Goal: Task Accomplishment & Management: Use online tool/utility

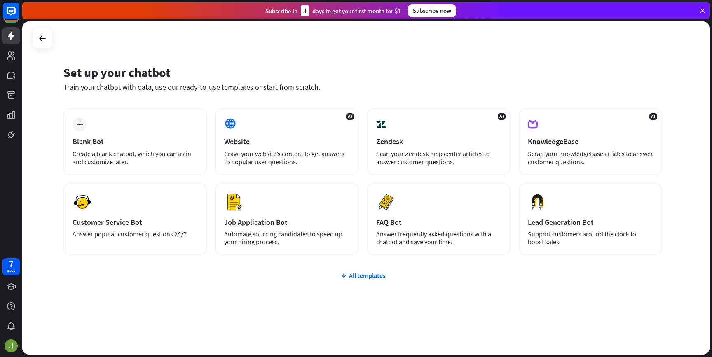
drag, startPoint x: 284, startPoint y: 141, endPoint x: 646, endPoint y: 289, distance: 391.6
click at [648, 288] on div "plus Blank Bot Create a blank chatbot, which you can train and customize later.…" at bounding box center [362, 231] width 599 height 246
click at [645, 288] on div "plus Blank Bot Create a blank chatbot, which you can train and customize later.…" at bounding box center [362, 231] width 599 height 246
click at [344, 273] on icon at bounding box center [343, 276] width 7 height 8
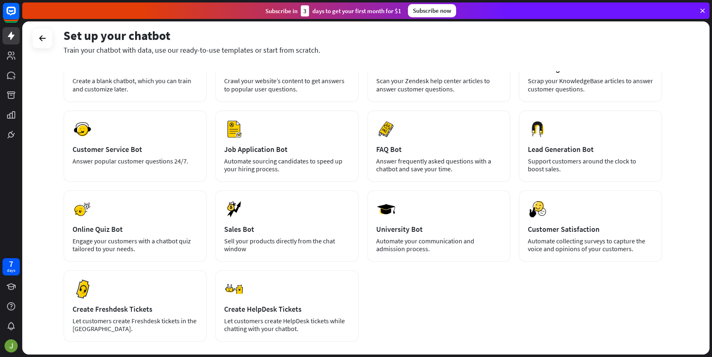
scroll to position [115, 0]
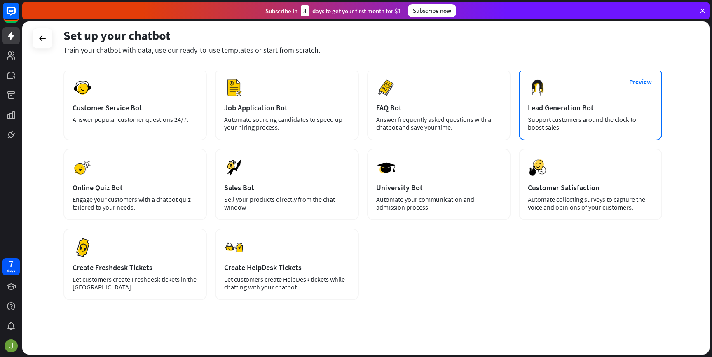
click at [585, 121] on div "Support customers around the clock to boost sales." at bounding box center [590, 124] width 125 height 16
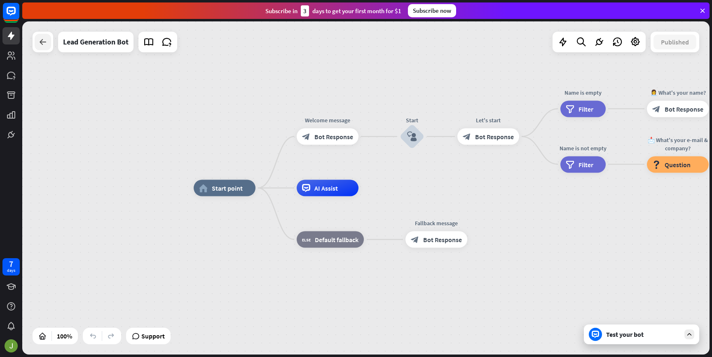
click at [44, 42] on icon at bounding box center [43, 42] width 10 height 10
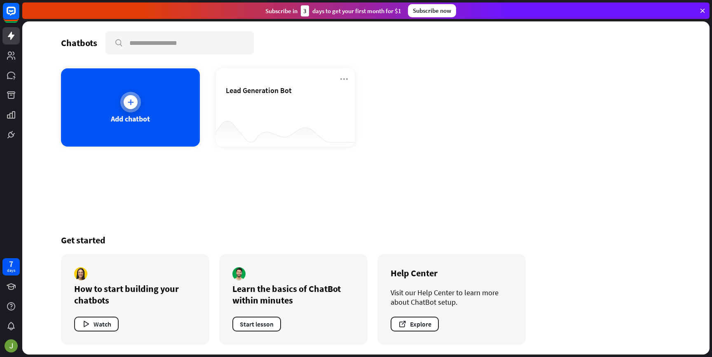
click at [129, 96] on div at bounding box center [131, 102] width 14 height 14
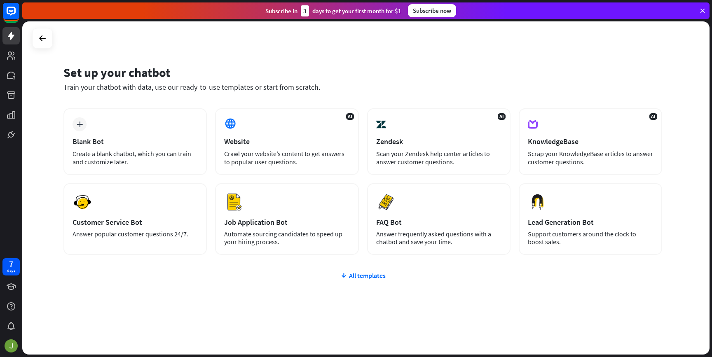
click at [379, 280] on div "plus Blank Bot Create a blank chatbot, which you can train and customize later.…" at bounding box center [362, 231] width 599 height 246
click at [286, 171] on div "AI Website Crawl your website’s content to get answers to popular user question…" at bounding box center [286, 141] width 143 height 67
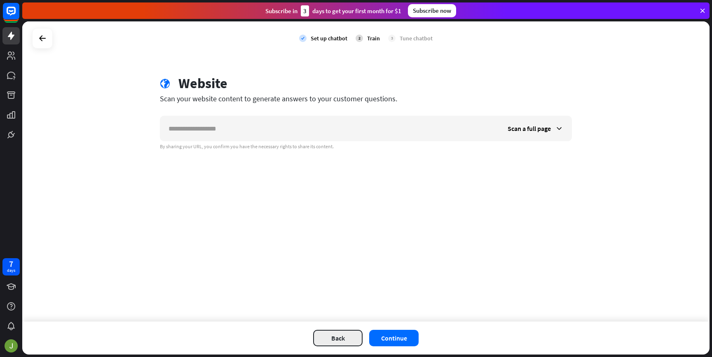
click at [339, 337] on button "Back" at bounding box center [337, 338] width 49 height 16
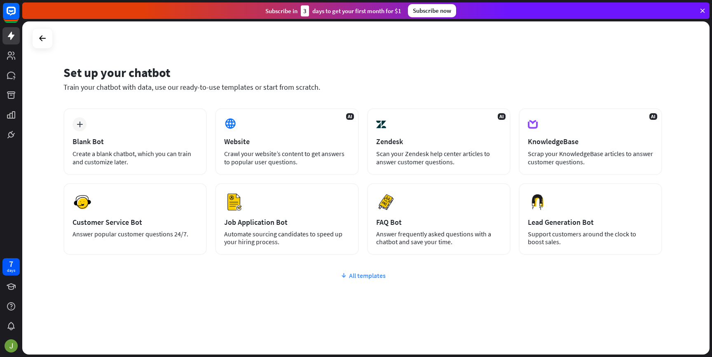
click at [373, 273] on div "All templates" at bounding box center [362, 276] width 599 height 8
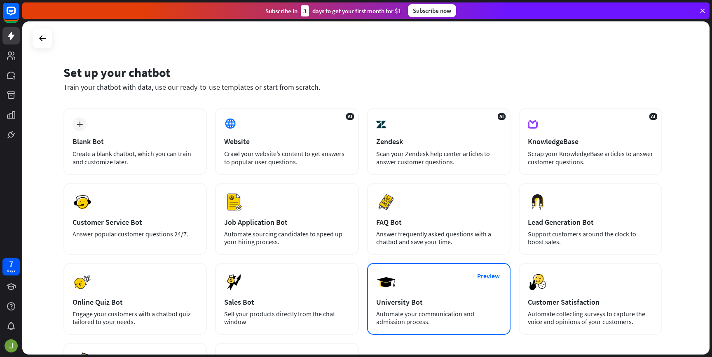
scroll to position [118, 0]
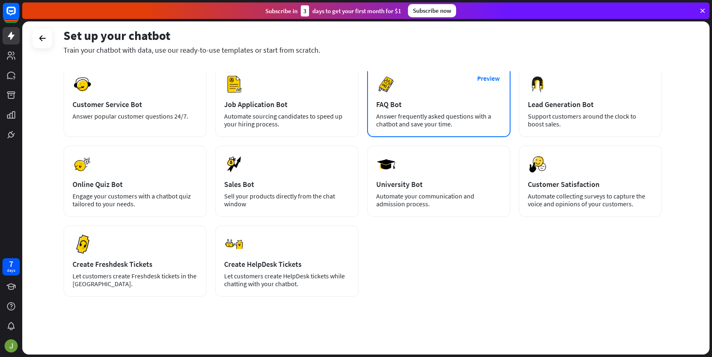
click at [454, 131] on div "Preview FAQ Bot [PERSON_NAME] frequently asked questions with a chatbot and sav…" at bounding box center [438, 102] width 143 height 72
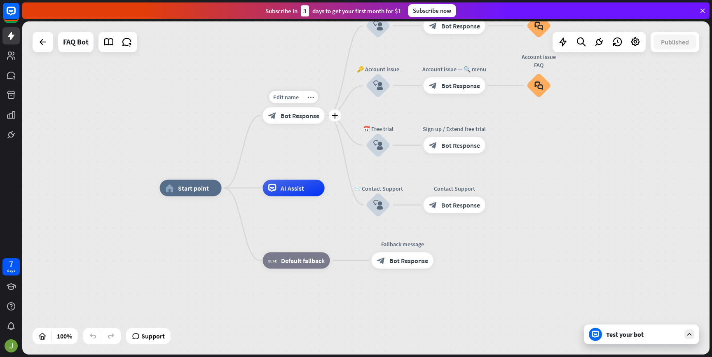
click at [296, 119] on span "Bot Response" at bounding box center [300, 115] width 39 height 8
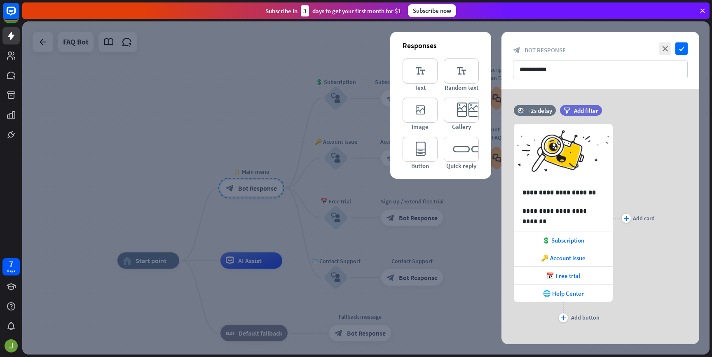
click at [154, 222] on div at bounding box center [365, 187] width 687 height 333
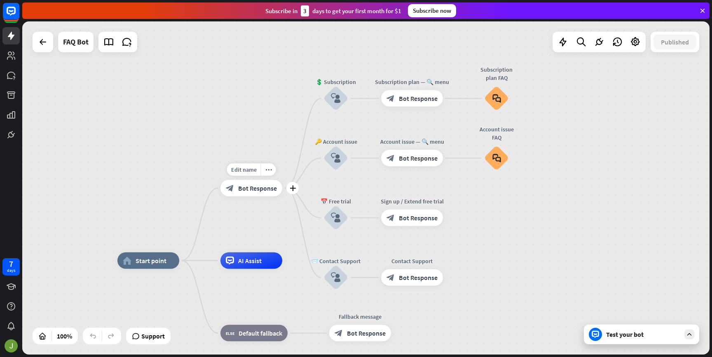
click at [251, 197] on div "Edit name more_horiz plus ✨ Main menu block_bot_response Bot Response" at bounding box center [251, 188] width 62 height 16
click at [259, 192] on span "Bot Response" at bounding box center [259, 188] width 39 height 8
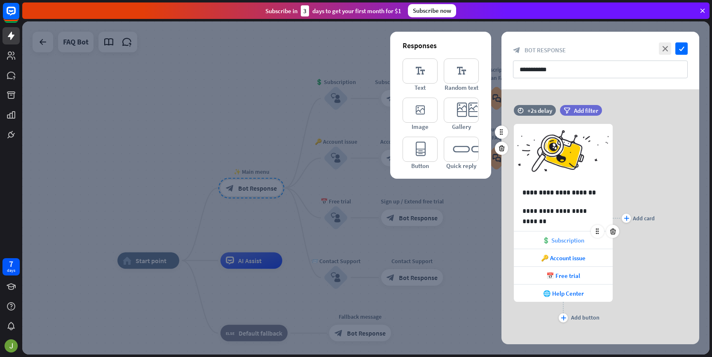
click at [573, 239] on span "💲 Subscription" at bounding box center [563, 241] width 42 height 8
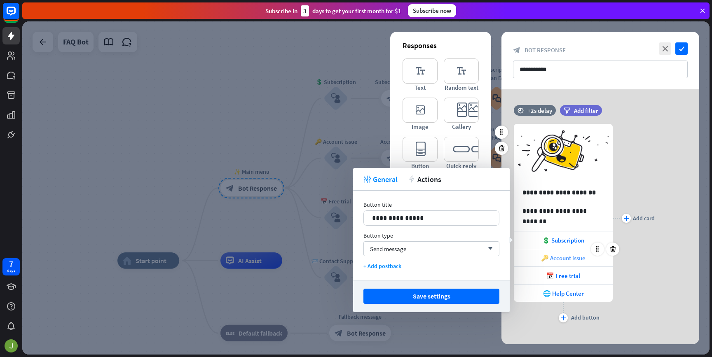
click at [560, 261] on span "🔑 Account issue" at bounding box center [563, 258] width 45 height 8
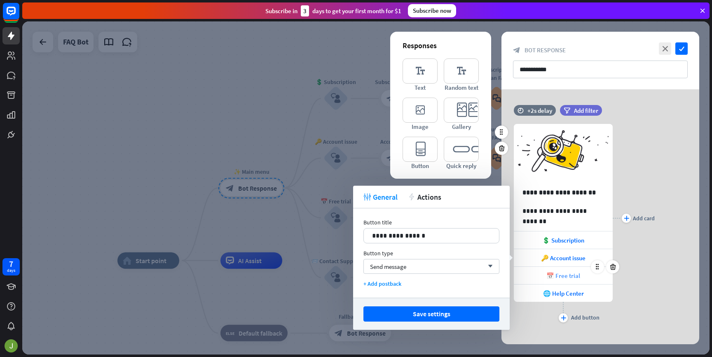
click at [562, 274] on span "📅 Free trial" at bounding box center [563, 276] width 34 height 8
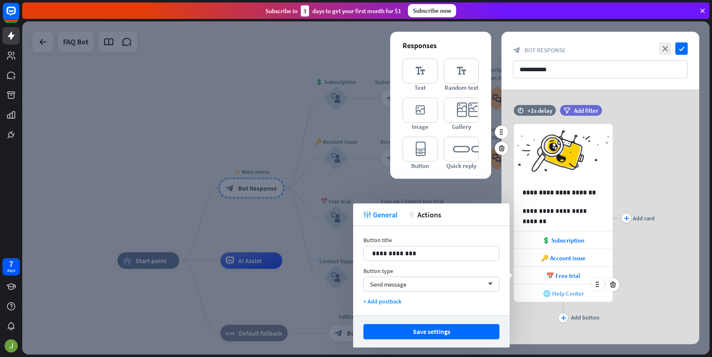
click at [563, 291] on span "🌐 Help Center" at bounding box center [563, 294] width 41 height 8
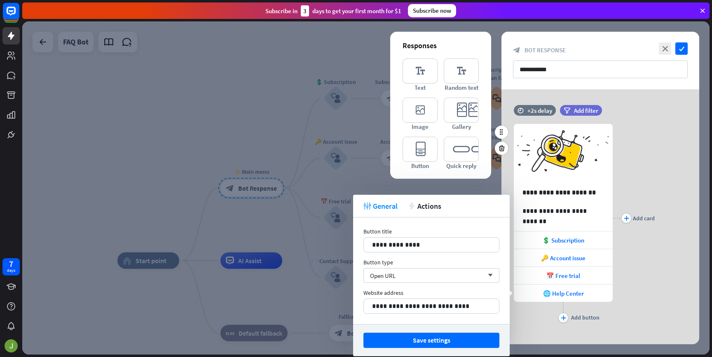
click at [657, 293] on div "**********" at bounding box center [601, 218] width 198 height 213
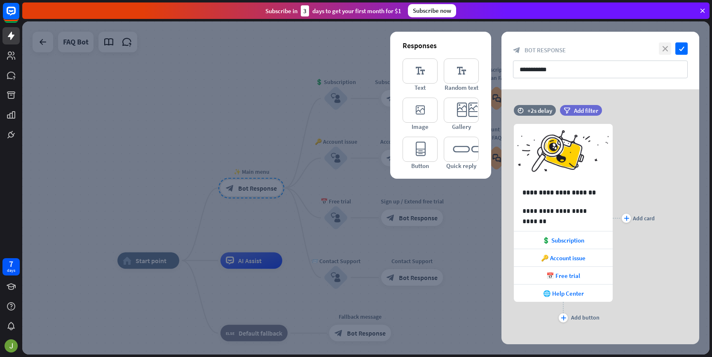
click at [667, 51] on icon "close" at bounding box center [665, 48] width 12 height 12
click at [683, 47] on icon "check" at bounding box center [681, 48] width 12 height 12
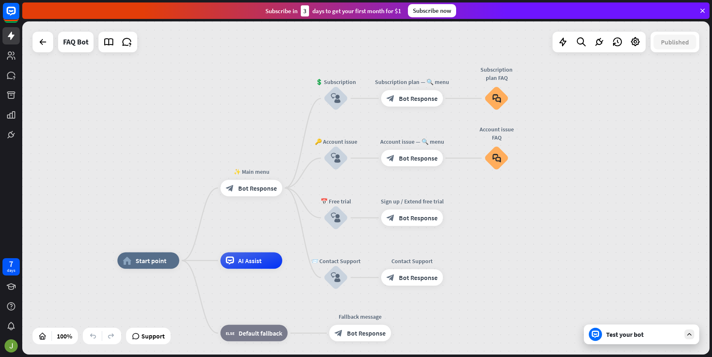
click at [701, 9] on icon at bounding box center [702, 10] width 7 height 7
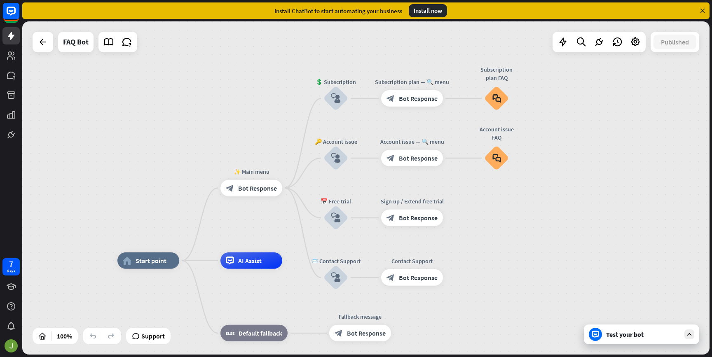
click at [11, 44] on link at bounding box center [10, 35] width 17 height 17
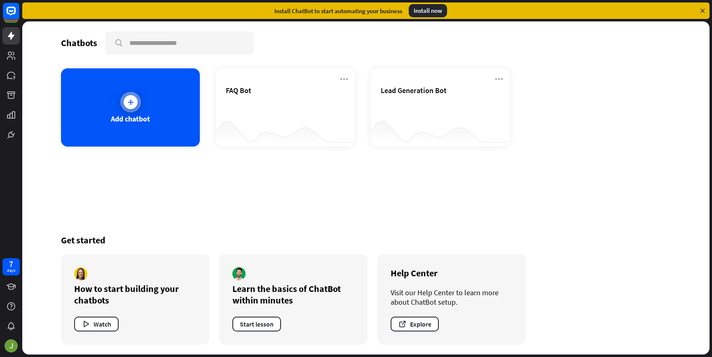
click at [135, 101] on div at bounding box center [131, 102] width 14 height 14
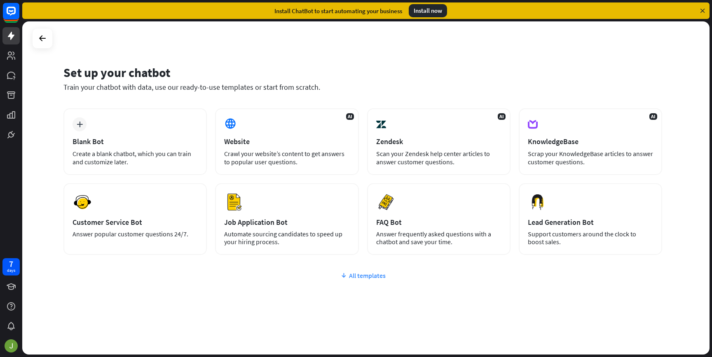
click at [371, 274] on div "All templates" at bounding box center [362, 276] width 599 height 8
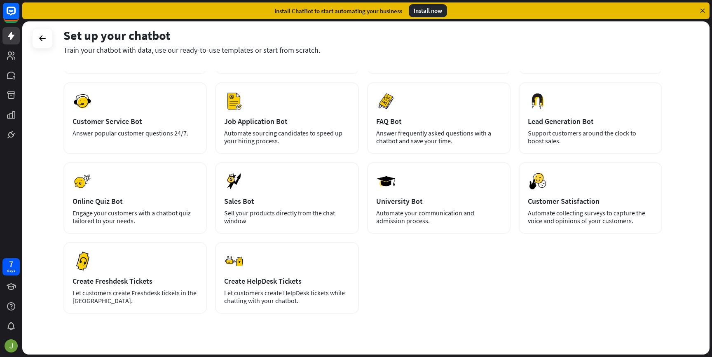
scroll to position [100, 0]
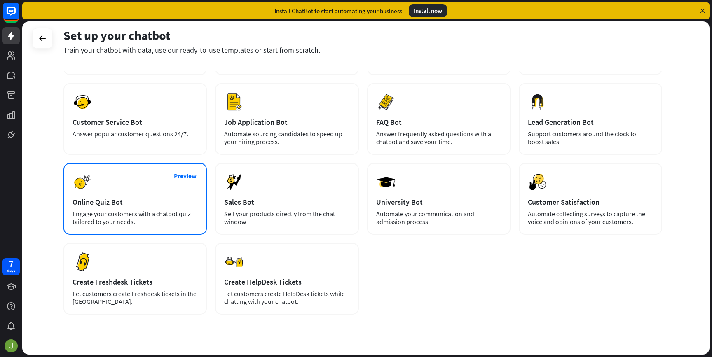
click at [174, 227] on div "Preview Online Quiz Bot Engage your customers with a chatbot quiz tailored to y…" at bounding box center [134, 199] width 143 height 72
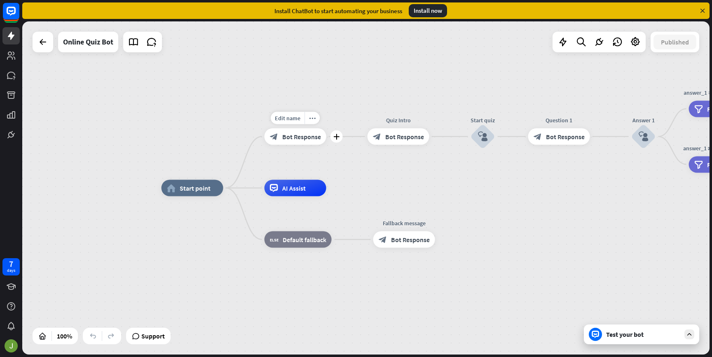
click at [305, 142] on div "block_bot_response Bot Response" at bounding box center [296, 137] width 62 height 16
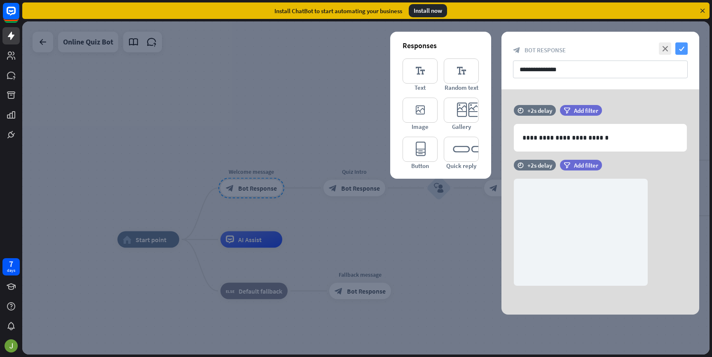
click at [679, 46] on icon "check" at bounding box center [681, 48] width 12 height 12
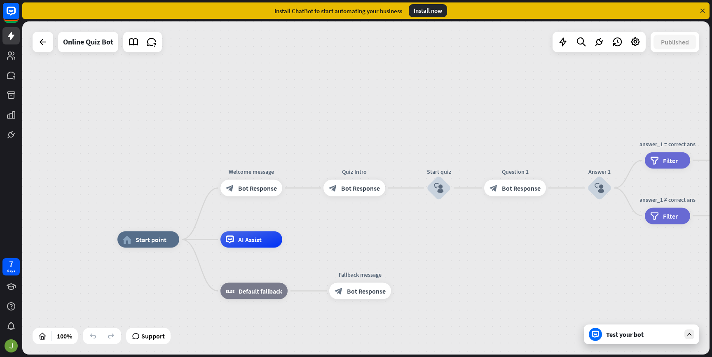
click at [643, 333] on div "Test your bot" at bounding box center [643, 335] width 74 height 8
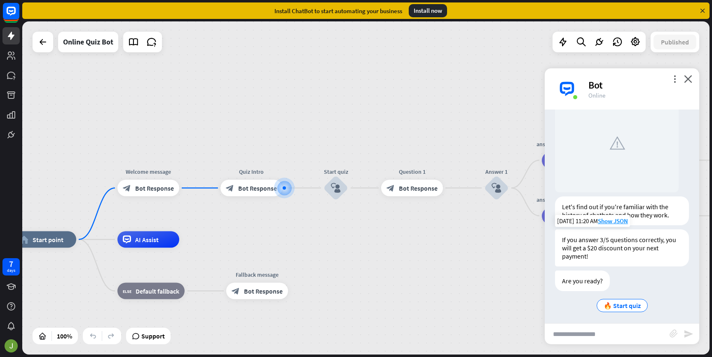
scroll to position [68, 0]
drag, startPoint x: 606, startPoint y: 281, endPoint x: 677, endPoint y: 255, distance: 75.8
click at [677, 255] on div "If you answer 3/5 questions correctly, you will get a $20 discount on your next…" at bounding box center [622, 245] width 134 height 37
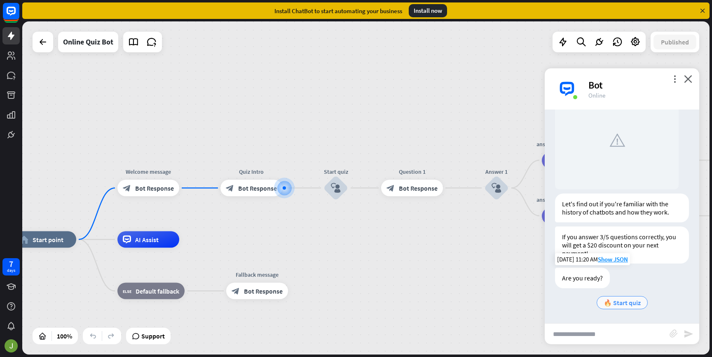
click at [623, 300] on span "🔥 Start quiz" at bounding box center [622, 303] width 37 height 8
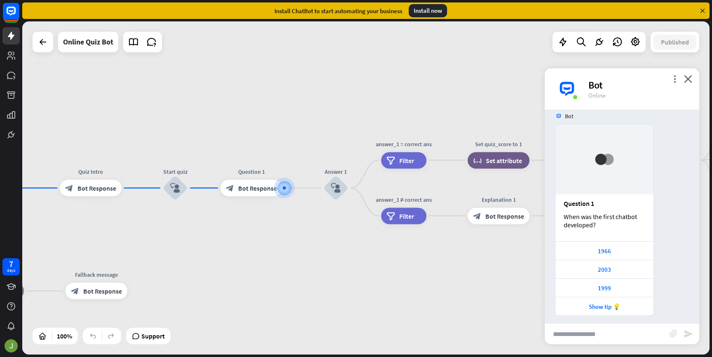
scroll to position [297, 0]
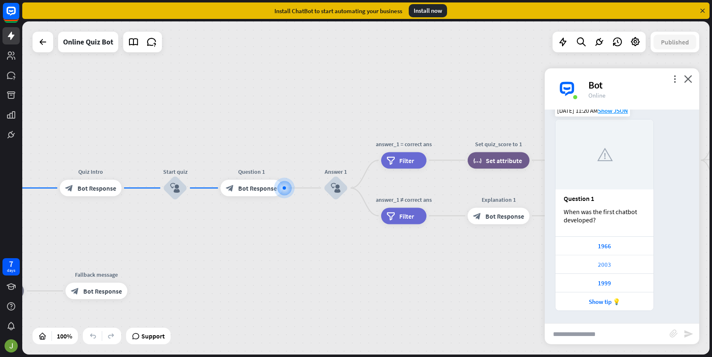
click at [620, 272] on div "2003" at bounding box center [605, 264] width 98 height 19
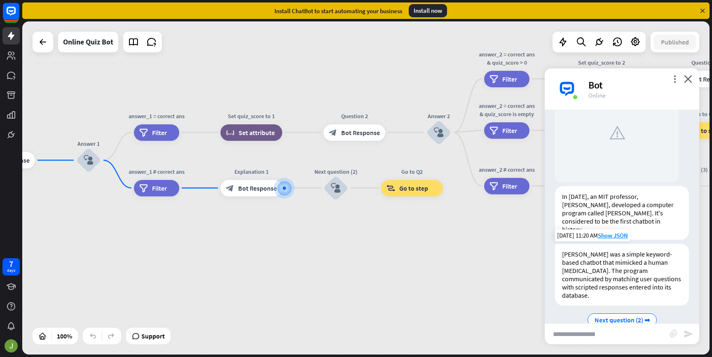
scroll to position [586, 0]
click at [608, 315] on span "Next question (2) ➡" at bounding box center [622, 319] width 55 height 8
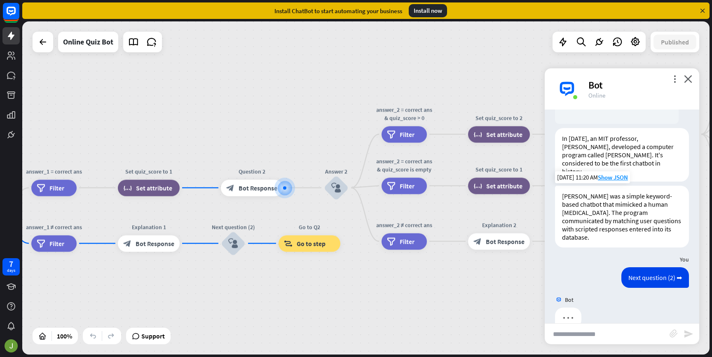
scroll to position [644, 0]
click at [691, 82] on icon "close" at bounding box center [688, 79] width 8 height 8
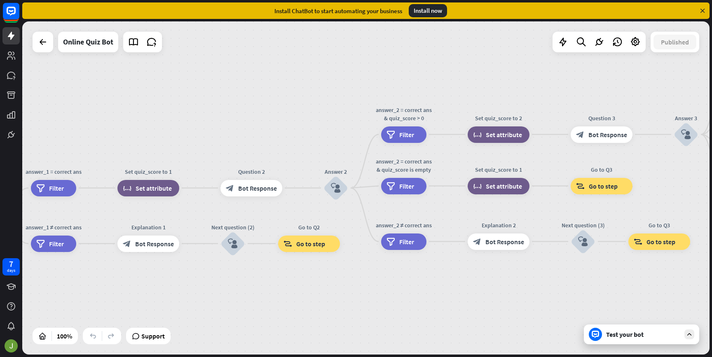
scroll to position [0, 0]
click at [40, 45] on icon at bounding box center [43, 42] width 10 height 10
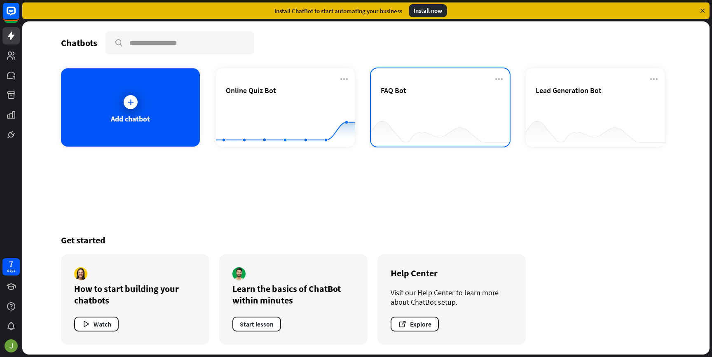
click at [488, 94] on div "FAQ Bot" at bounding box center [440, 90] width 119 height 9
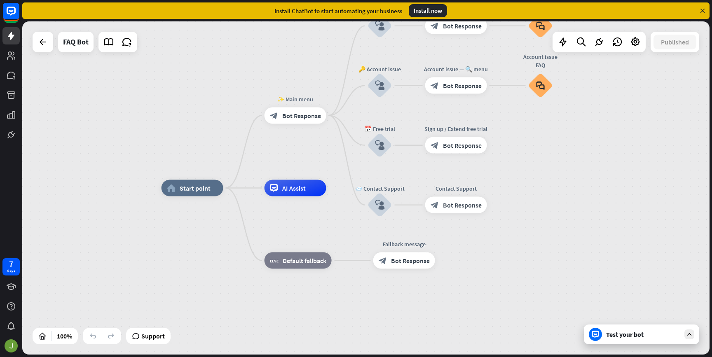
click at [629, 338] on div "Test your bot" at bounding box center [643, 335] width 74 height 8
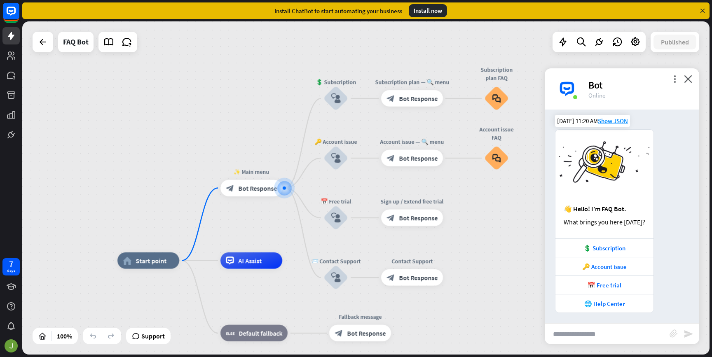
scroll to position [6, 0]
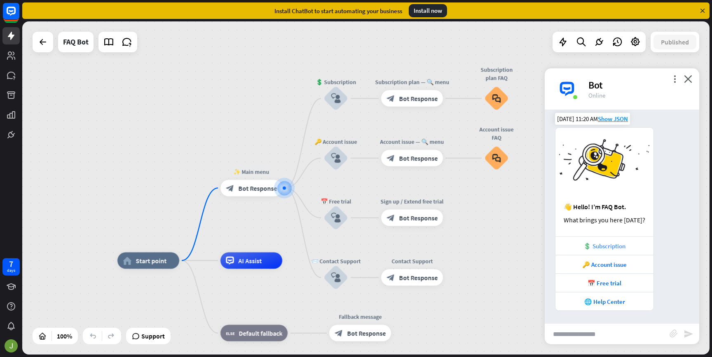
click at [626, 250] on div "💲 Subscription" at bounding box center [605, 246] width 90 height 8
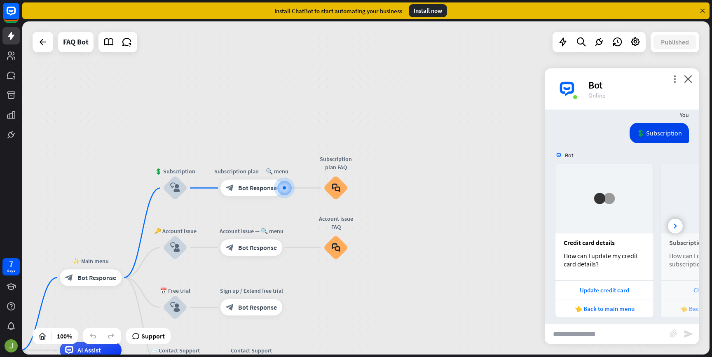
scroll to position [221, 0]
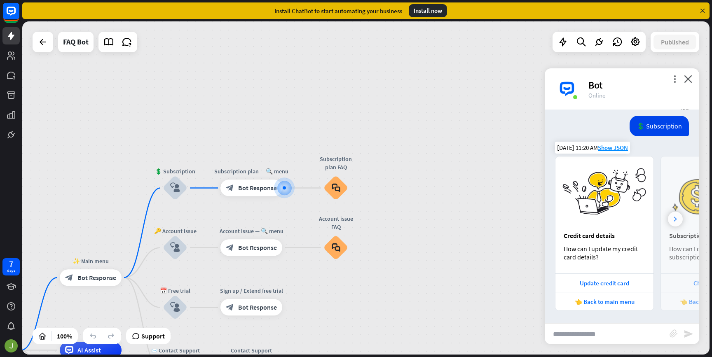
click at [671, 222] on div at bounding box center [675, 219] width 15 height 15
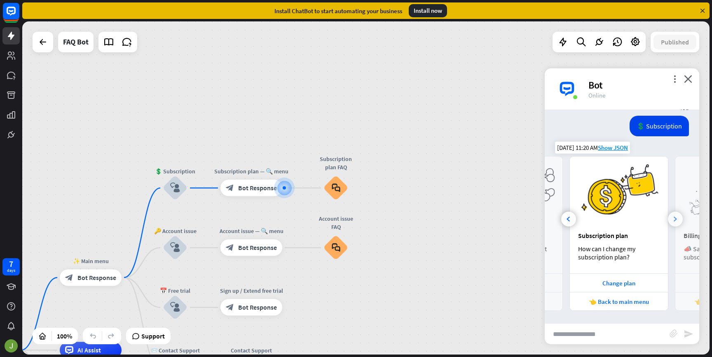
click at [671, 222] on div at bounding box center [675, 219] width 15 height 15
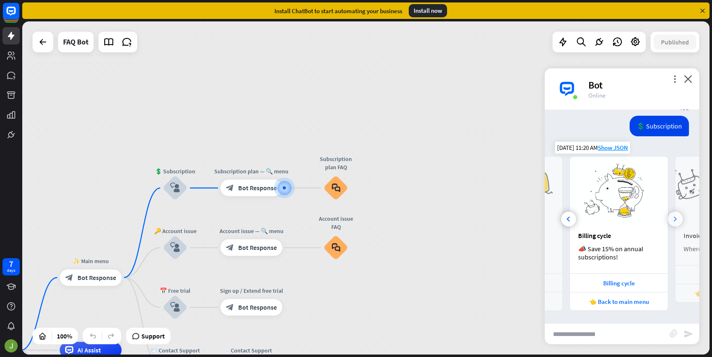
click at [671, 222] on div at bounding box center [675, 219] width 15 height 15
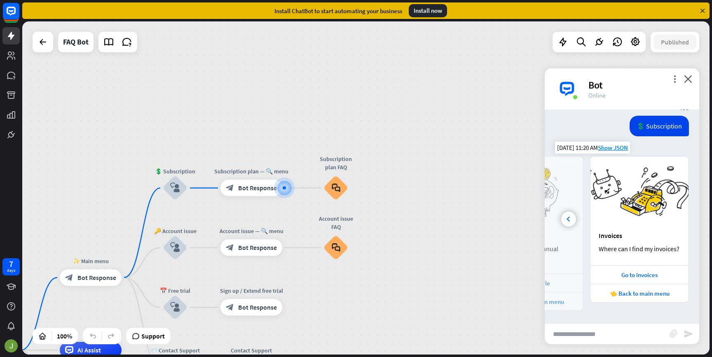
scroll to position [0, 288]
click at [671, 222] on img at bounding box center [640, 192] width 98 height 70
click at [575, 223] on img at bounding box center [534, 192] width 98 height 70
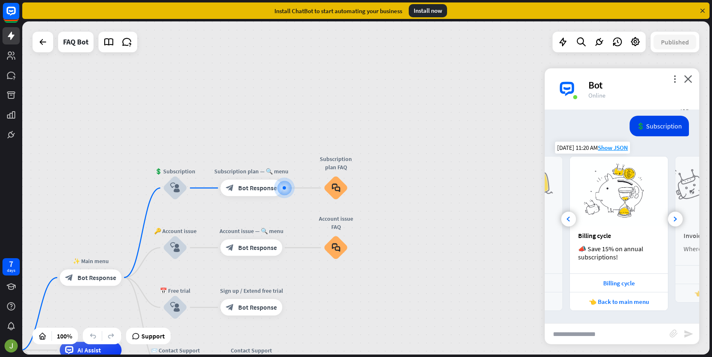
click at [575, 223] on img at bounding box center [619, 192] width 98 height 70
click at [567, 221] on icon at bounding box center [568, 219] width 3 height 5
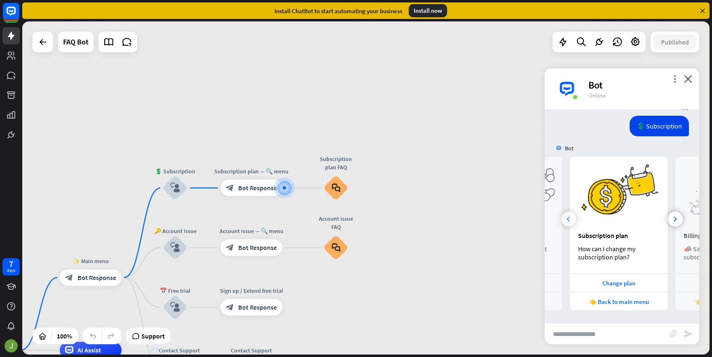
click at [567, 221] on icon at bounding box center [568, 219] width 3 height 5
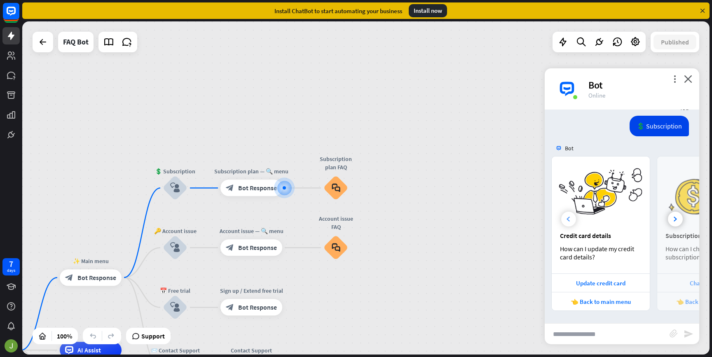
scroll to position [0, 0]
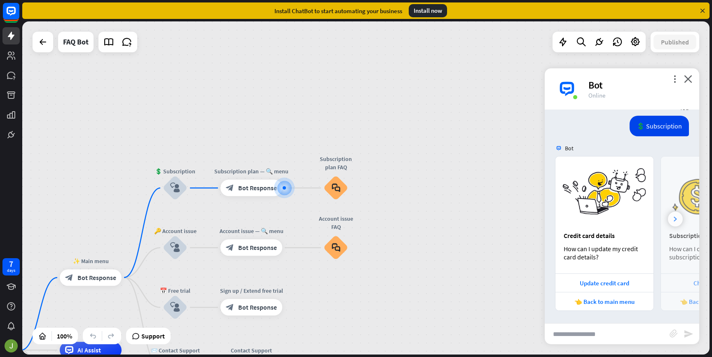
click at [673, 222] on div at bounding box center [675, 219] width 15 height 15
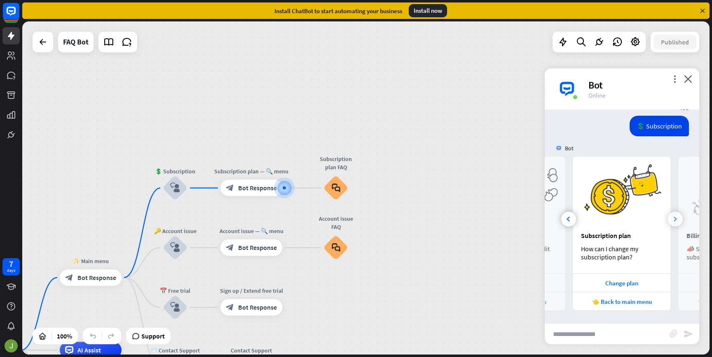
scroll to position [0, 91]
click at [673, 223] on div at bounding box center [675, 219] width 15 height 15
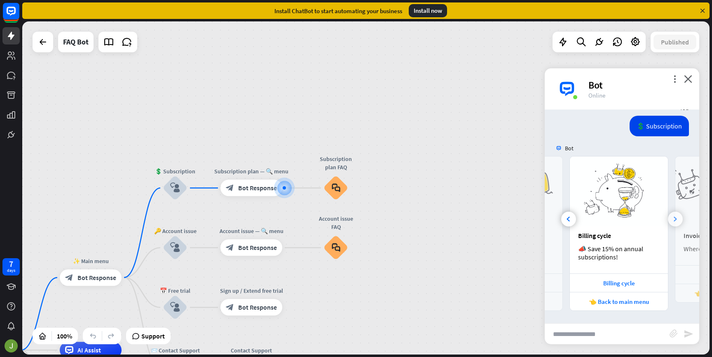
click at [673, 223] on div at bounding box center [675, 219] width 15 height 15
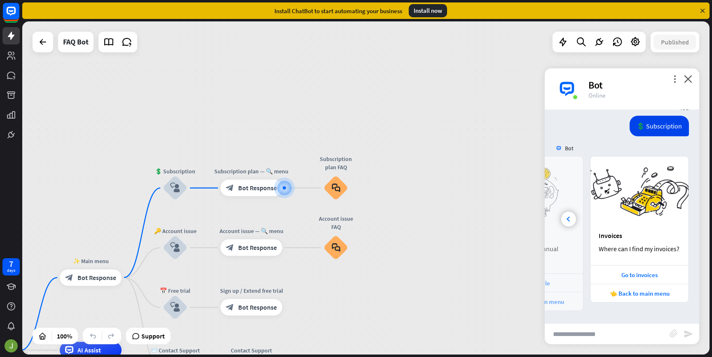
scroll to position [0, 288]
click at [673, 223] on img at bounding box center [640, 192] width 98 height 70
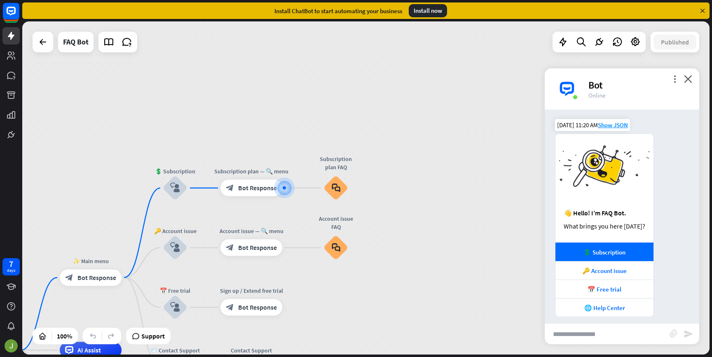
scroll to position [221, 0]
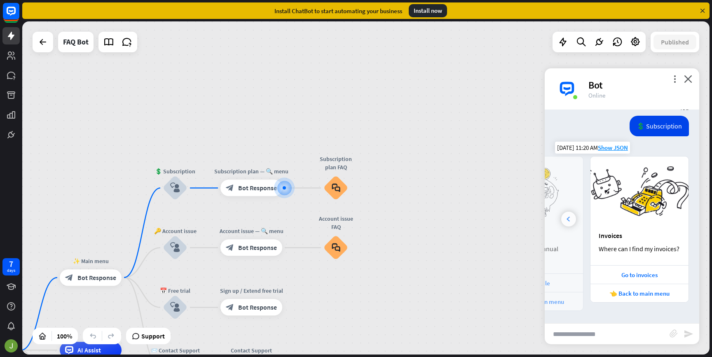
click at [570, 219] on icon at bounding box center [568, 219] width 3 height 5
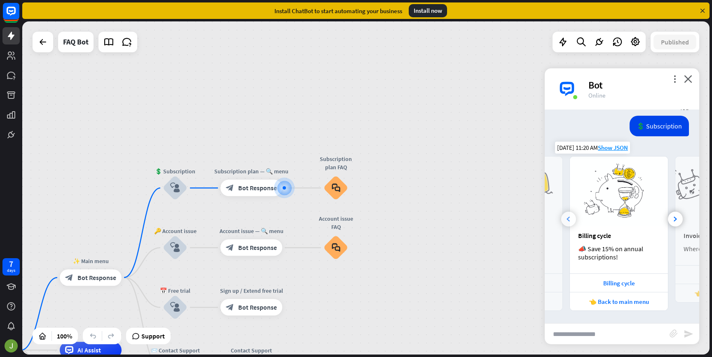
click at [570, 219] on icon at bounding box center [568, 219] width 3 height 5
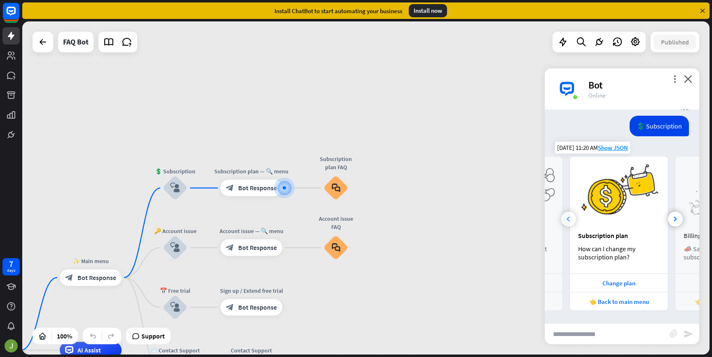
click at [570, 219] on icon at bounding box center [568, 219] width 3 height 5
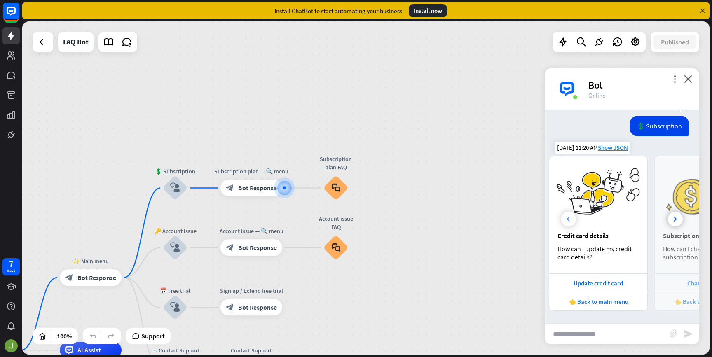
scroll to position [0, 0]
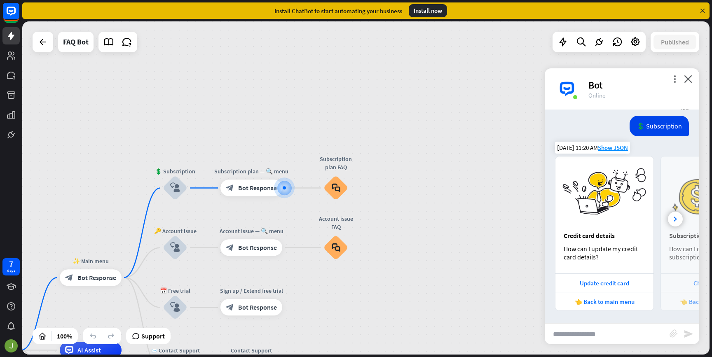
click at [693, 76] on div "more_vert close Bot Online" at bounding box center [622, 88] width 155 height 41
click at [691, 79] on icon "close" at bounding box center [688, 79] width 8 height 8
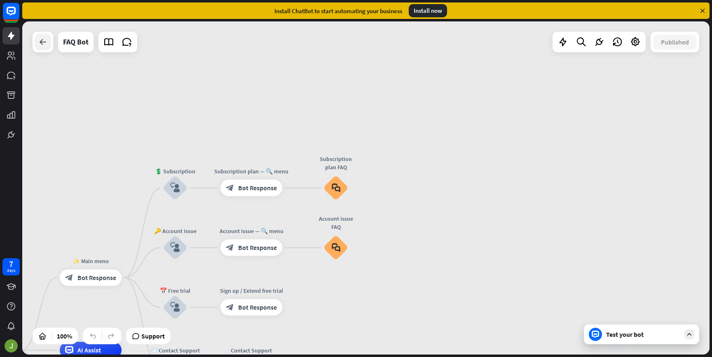
click at [49, 39] on div at bounding box center [43, 42] width 16 height 16
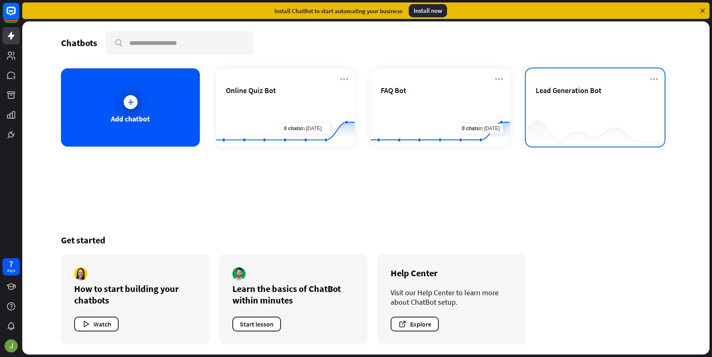
click at [560, 121] on div at bounding box center [595, 131] width 139 height 32
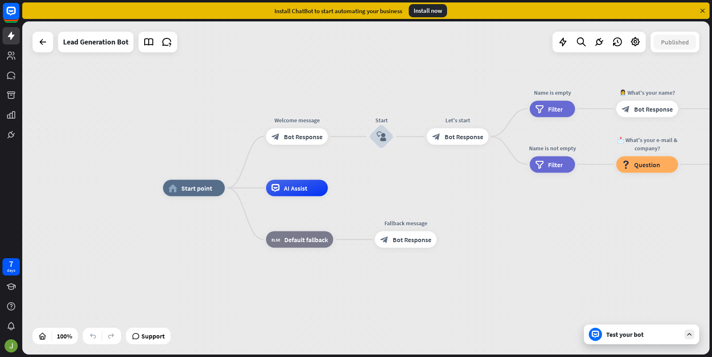
click at [613, 340] on div "Test your bot" at bounding box center [641, 335] width 115 height 20
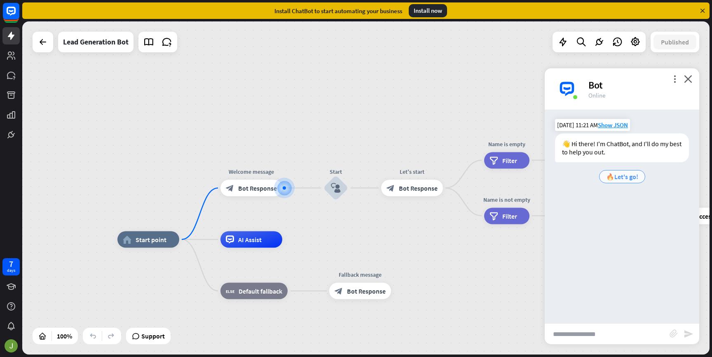
click at [625, 177] on span "🔥Let's go!" at bounding box center [622, 177] width 32 height 8
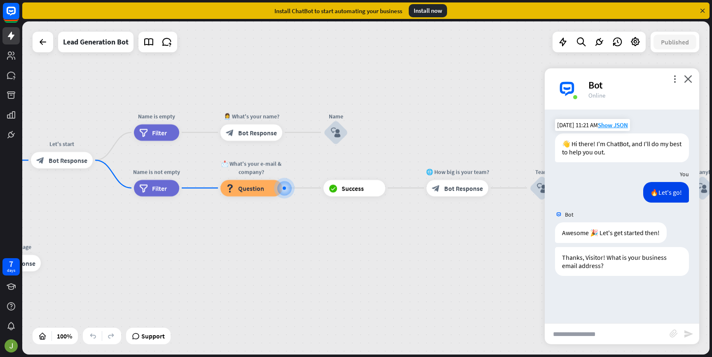
click at [634, 324] on input "text" at bounding box center [607, 334] width 125 height 21
click at [614, 331] on input "text" at bounding box center [607, 334] width 125 height 21
type input "**********"
click at [693, 330] on icon "send" at bounding box center [689, 334] width 10 height 10
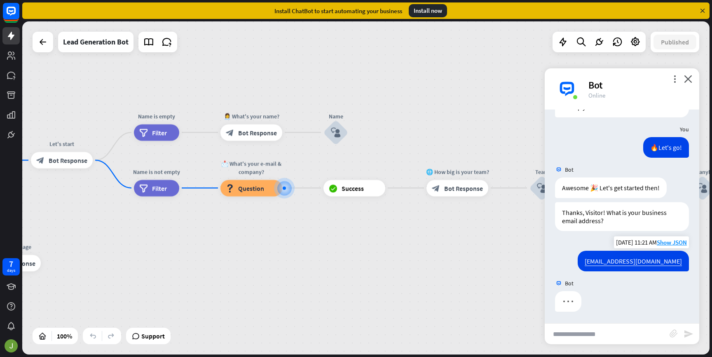
scroll to position [46, 0]
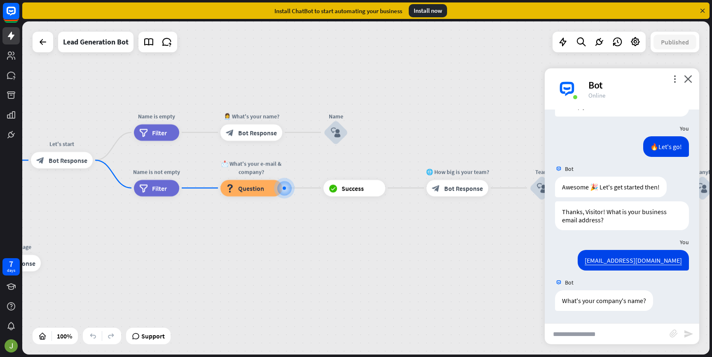
click at [594, 336] on input "text" at bounding box center [607, 334] width 125 height 21
type input "****"
click at [686, 335] on icon "send" at bounding box center [689, 334] width 10 height 10
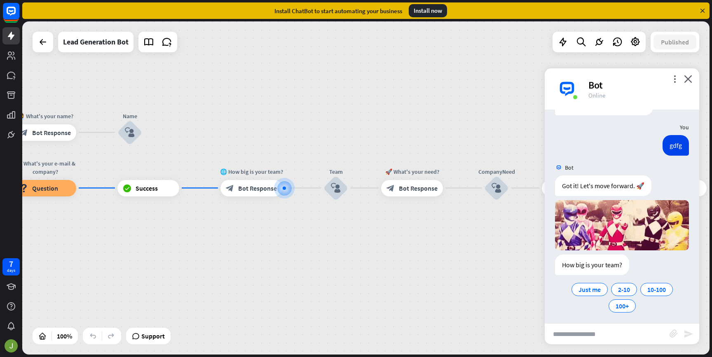
scroll to position [242, 0]
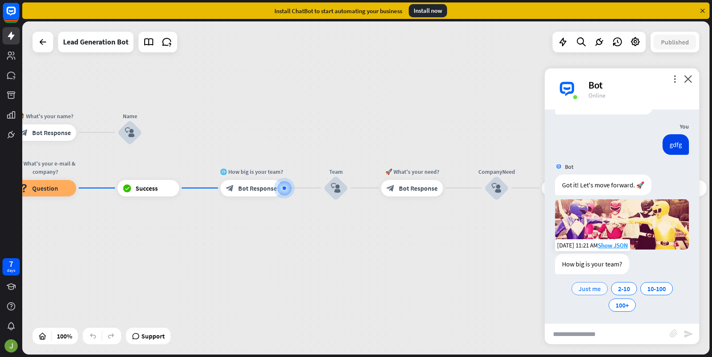
click at [584, 288] on span "Just me" at bounding box center [590, 289] width 22 height 8
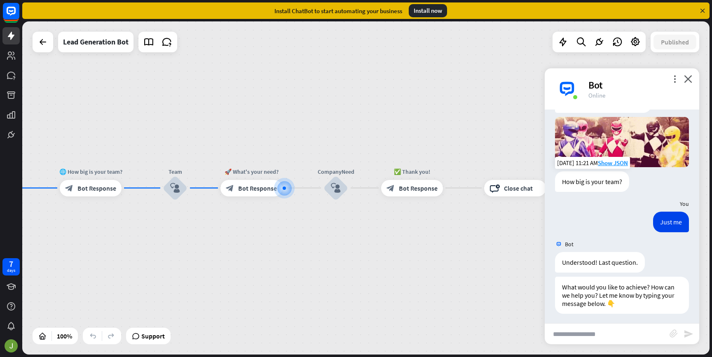
scroll to position [325, 0]
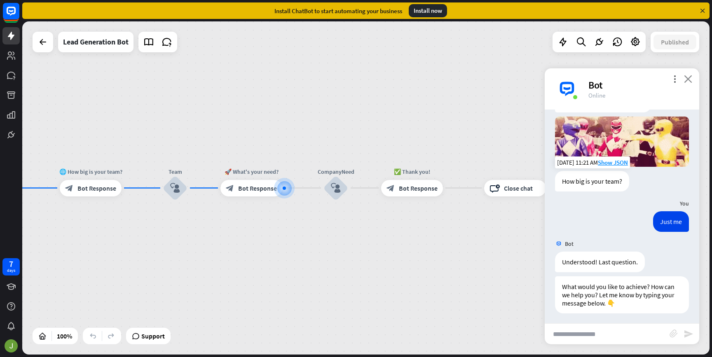
click at [687, 81] on icon "close" at bounding box center [688, 79] width 8 height 8
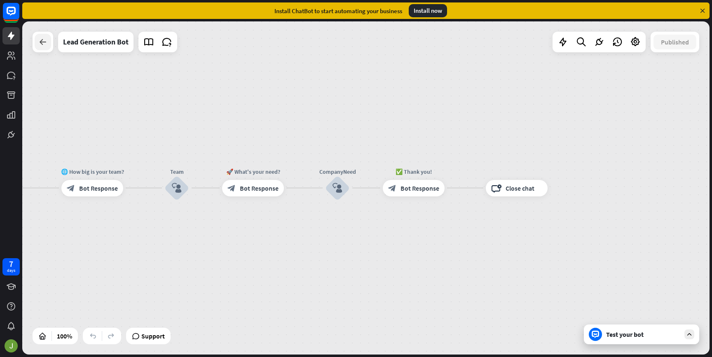
drag, startPoint x: 29, startPoint y: 49, endPoint x: 37, endPoint y: 43, distance: 9.8
click at [30, 48] on div "home_2 Start point Welcome message block_bot_response Bot Response Start block_…" at bounding box center [365, 187] width 687 height 333
click at [38, 42] on icon at bounding box center [43, 42] width 10 height 10
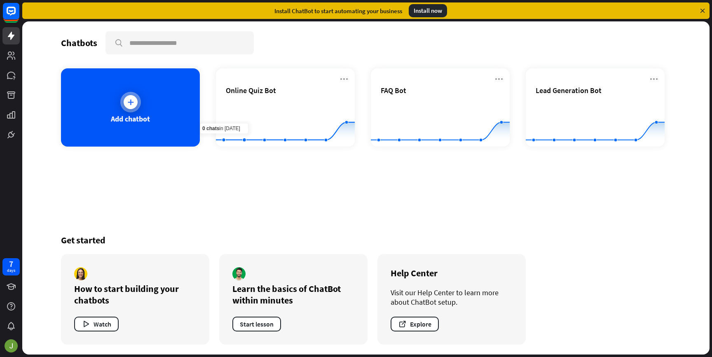
click at [115, 110] on div "Add chatbot" at bounding box center [130, 107] width 139 height 78
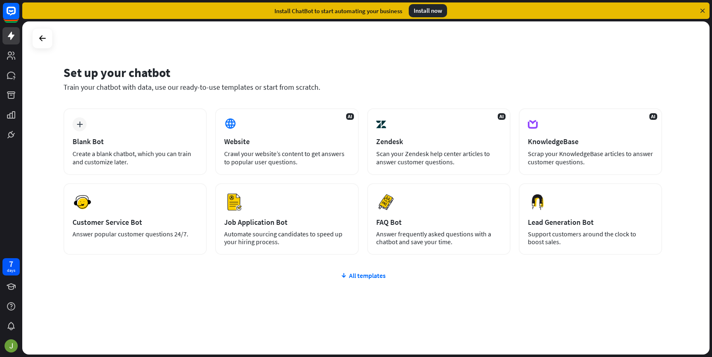
click at [370, 284] on div "plus Blank Bot Create a blank chatbot, which you can train and customize later.…" at bounding box center [362, 231] width 599 height 246
click at [361, 272] on div "All templates" at bounding box center [362, 276] width 599 height 8
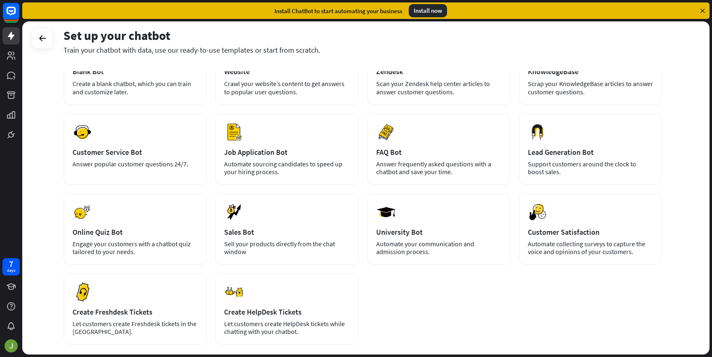
scroll to position [118, 0]
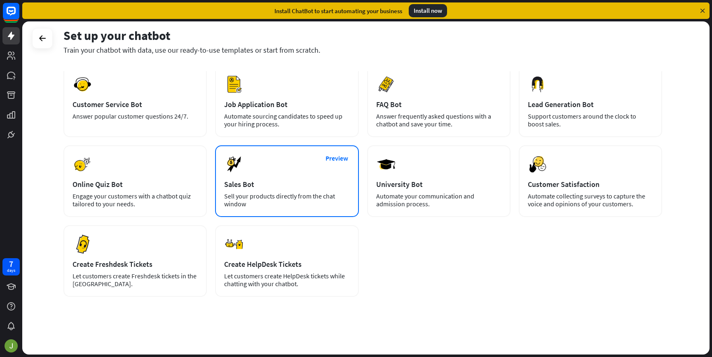
click at [281, 199] on div "Sell your products directly from the chat window" at bounding box center [286, 200] width 125 height 16
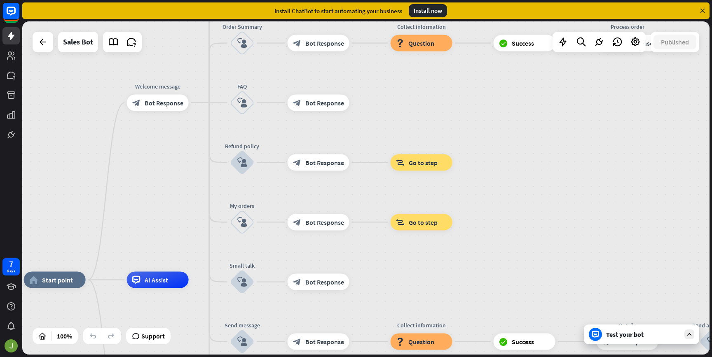
drag, startPoint x: 569, startPoint y: 187, endPoint x: 479, endPoint y: 291, distance: 137.4
click at [478, 293] on div "home_2 Start point Welcome message block_bot_response Bot Response Main menu bl…" at bounding box center [365, 187] width 687 height 333
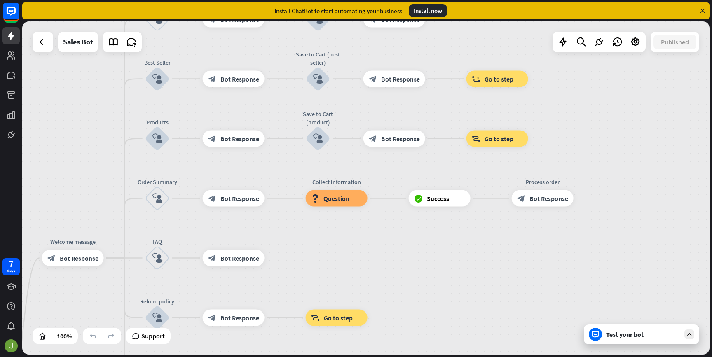
drag, startPoint x: 612, startPoint y: 144, endPoint x: 461, endPoint y: 289, distance: 209.3
click at [461, 289] on div "home_2 Start point Welcome message block_bot_response Bot Response Main menu bl…" at bounding box center [365, 187] width 687 height 333
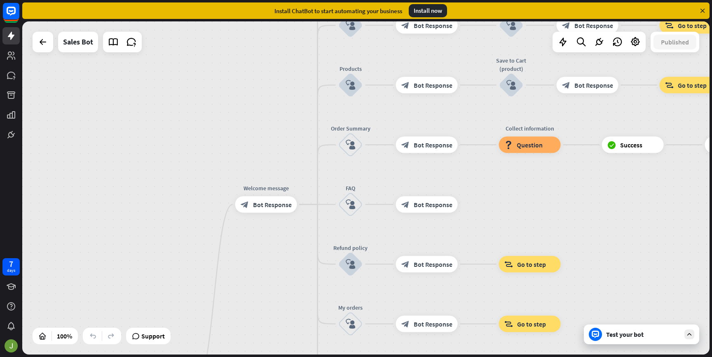
drag, startPoint x: 413, startPoint y: 273, endPoint x: 619, endPoint y: 199, distance: 218.7
click at [633, 167] on div "home_2 Start point Welcome message block_bot_response Bot Response Main menu bl…" at bounding box center [365, 187] width 687 height 333
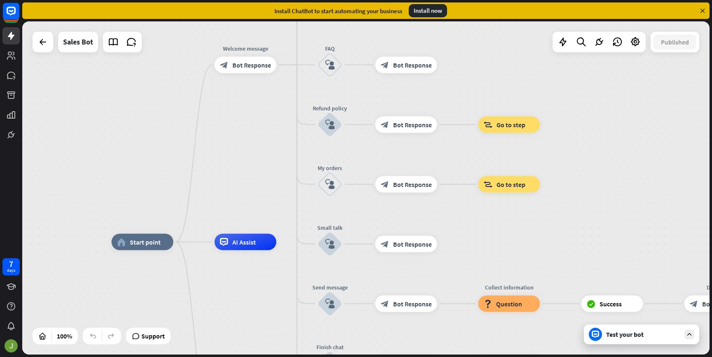
drag, startPoint x: 611, startPoint y: 265, endPoint x: 564, endPoint y: 136, distance: 137.5
click at [565, 137] on div "home_2 Start point Welcome message block_bot_response Bot Response Main menu bl…" at bounding box center [365, 187] width 687 height 333
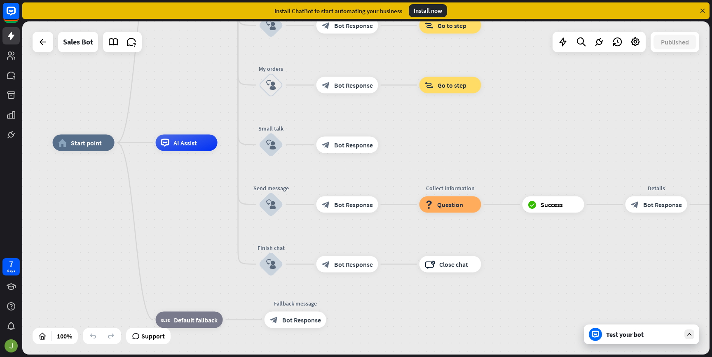
drag, startPoint x: 530, startPoint y: 133, endPoint x: 490, endPoint y: 66, distance: 77.8
click at [490, 66] on div "home_2 Start point Welcome message block_bot_response Bot Response Main menu bl…" at bounding box center [365, 187] width 687 height 333
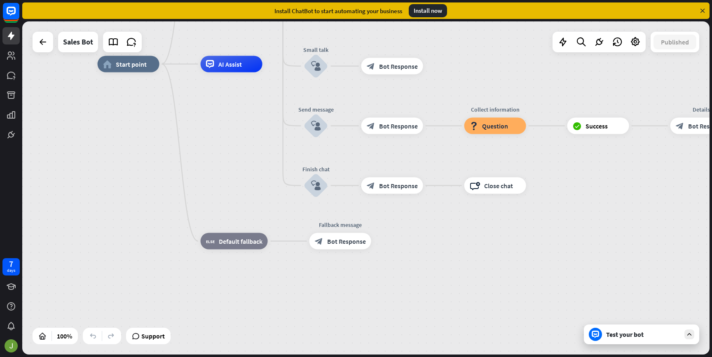
drag, startPoint x: 443, startPoint y: 242, endPoint x: 556, endPoint y: 220, distance: 115.2
click at [596, 218] on div "home_2 Start point Welcome message block_bot_response Bot Response Main menu bl…" at bounding box center [441, 230] width 687 height 333
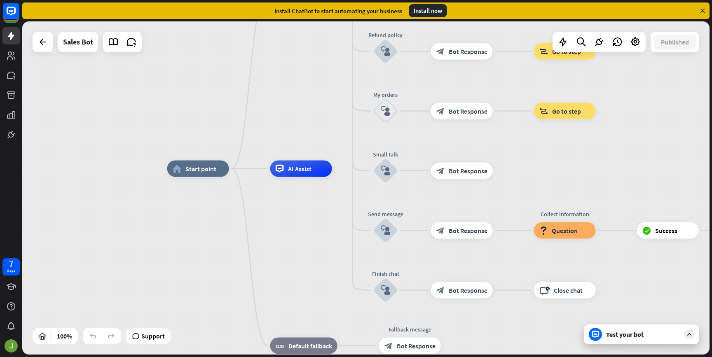
drag, startPoint x: 195, startPoint y: 203, endPoint x: 200, endPoint y: 272, distance: 69.4
click at [200, 272] on div "home_2 Start point Welcome message block_bot_response Bot Response Main menu bl…" at bounding box center [510, 335] width 687 height 333
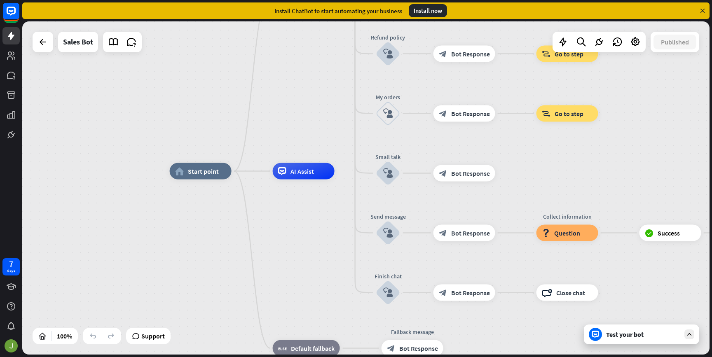
click at [622, 333] on div "Test your bot" at bounding box center [643, 335] width 74 height 8
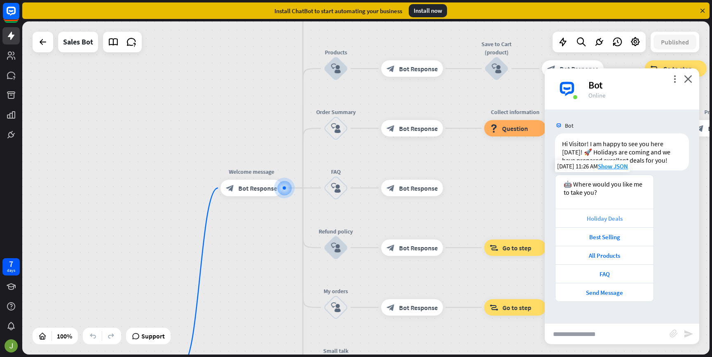
click at [618, 221] on div "Holiday Deals" at bounding box center [605, 219] width 90 height 8
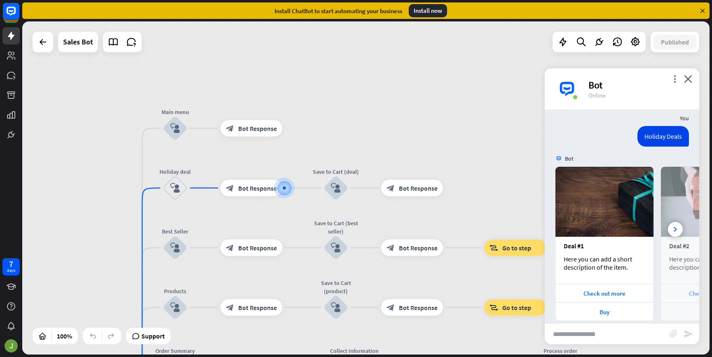
scroll to position [206, 0]
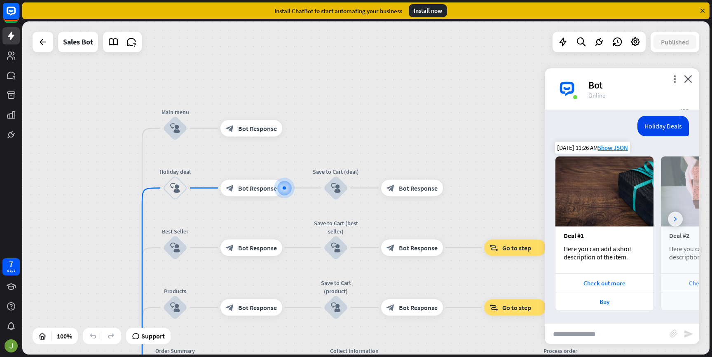
click at [673, 223] on div at bounding box center [675, 219] width 15 height 15
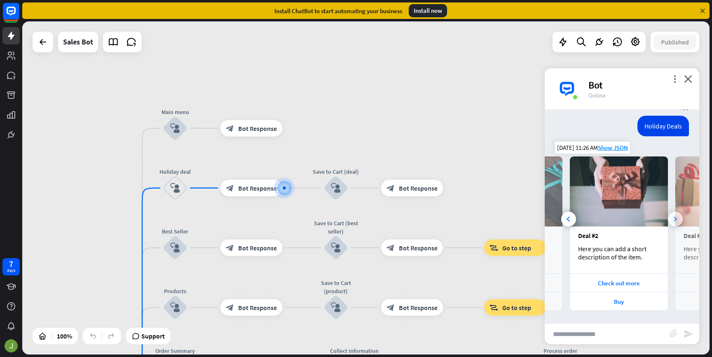
click at [673, 223] on div at bounding box center [675, 219] width 15 height 15
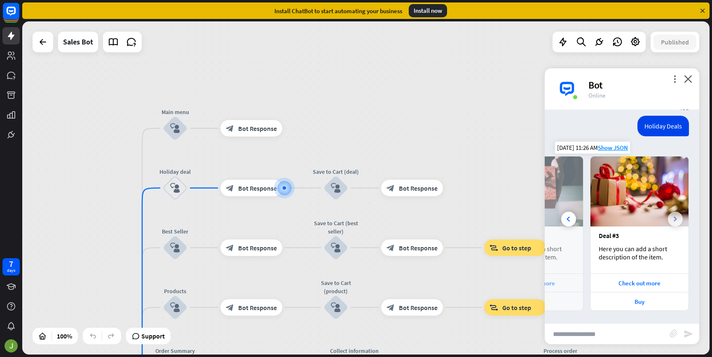
scroll to position [0, 182]
click at [673, 223] on img at bounding box center [640, 192] width 98 height 70
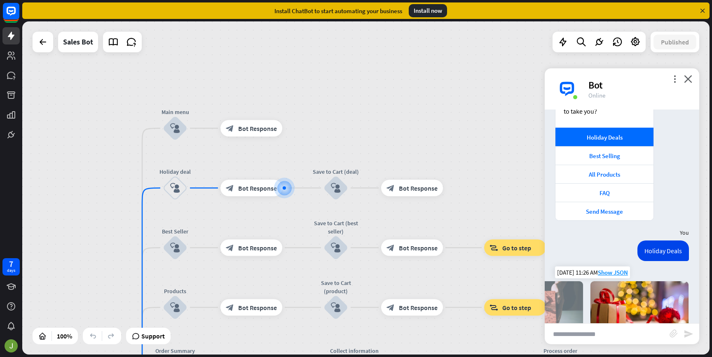
scroll to position [0, 0]
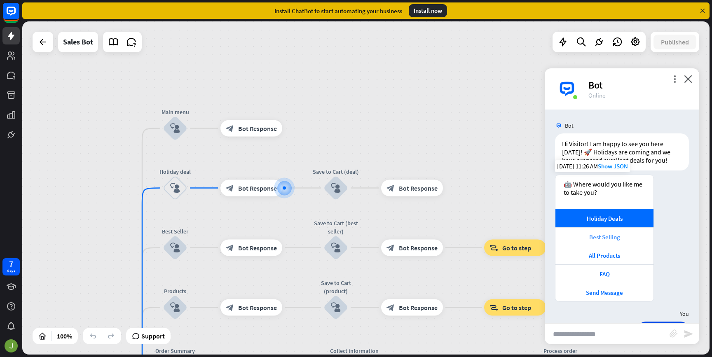
click at [608, 242] on div "Best Selling" at bounding box center [605, 236] width 98 height 19
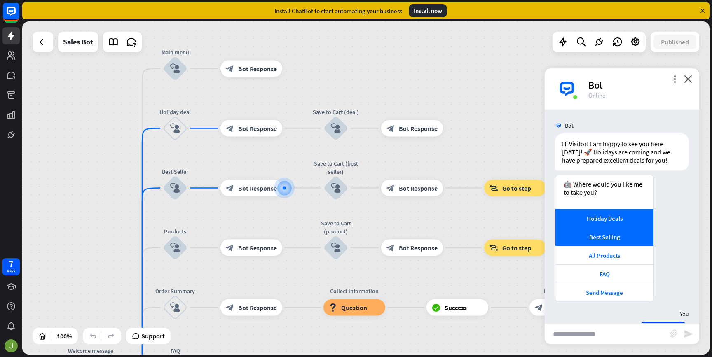
click at [695, 83] on div "more_vert close Bot Online" at bounding box center [622, 88] width 155 height 41
click at [688, 78] on icon "close" at bounding box center [688, 79] width 8 height 8
